Goal: Task Accomplishment & Management: Manage account settings

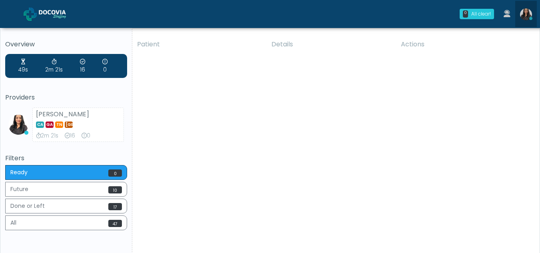
click at [527, 14] on img at bounding box center [526, 14] width 12 height 12
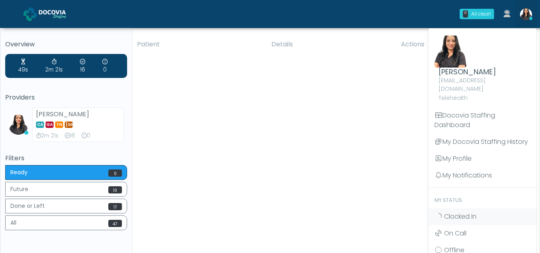
click at [339, 114] on div "Patient Details Actions MQ [GEOGRAPHIC_DATA], [US_STATE] 164679 RE ESHYFT [PERS…" at bounding box center [332, 148] width 401 height 227
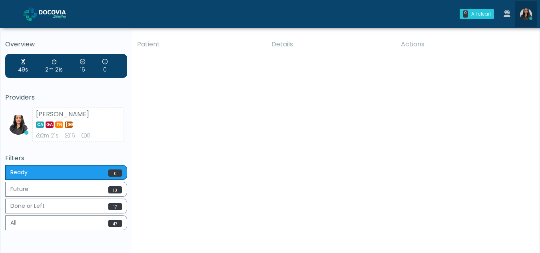
click at [526, 14] on img at bounding box center [526, 14] width 12 height 12
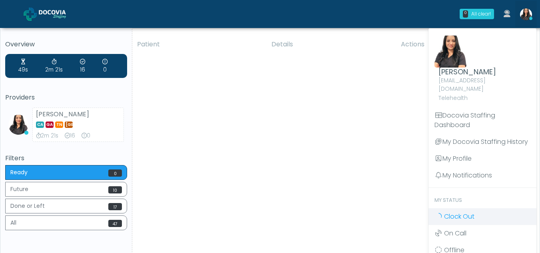
click at [463, 212] on span "Clock Out" at bounding box center [459, 216] width 30 height 9
